Goal: Find specific page/section: Find specific page/section

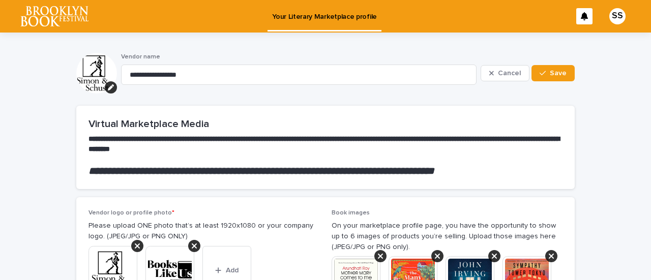
click at [44, 23] on img at bounding box center [54, 16] width 68 height 20
